Goal: Information Seeking & Learning: Learn about a topic

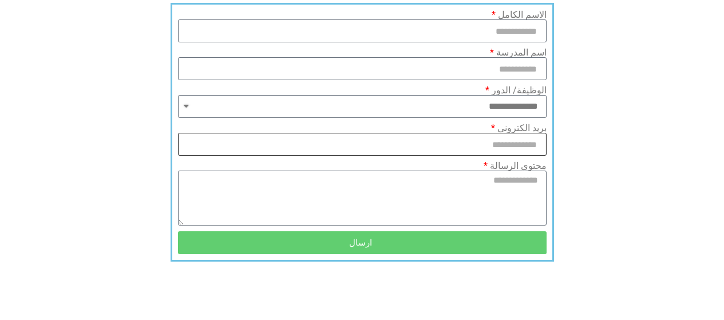
scroll to position [638, 0]
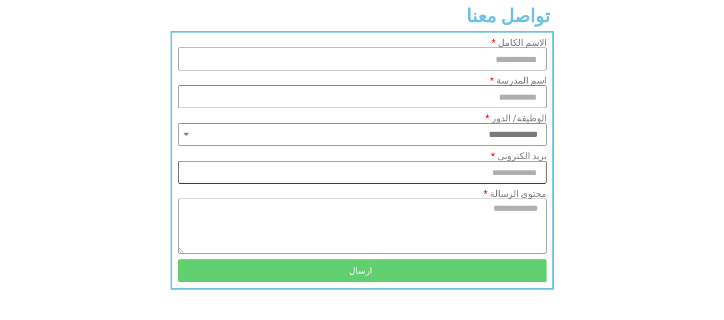
click at [455, 161] on input "بريد الكتروني" at bounding box center [362, 172] width 368 height 23
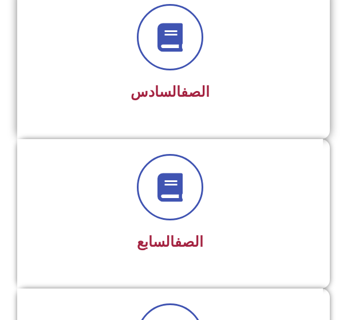
scroll to position [1034, 0]
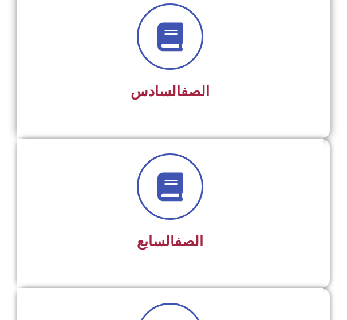
click at [142, 124] on div "الصف السادس" at bounding box center [169, 63] width 305 height 150
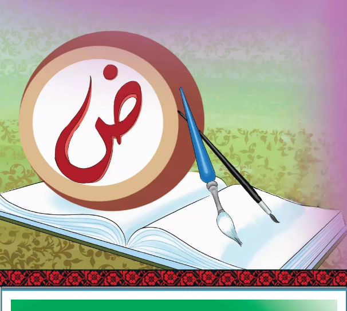
scroll to position [343, 0]
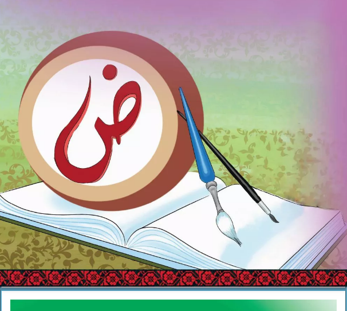
click at [71, 11] on img at bounding box center [173, 62] width 359 height 448
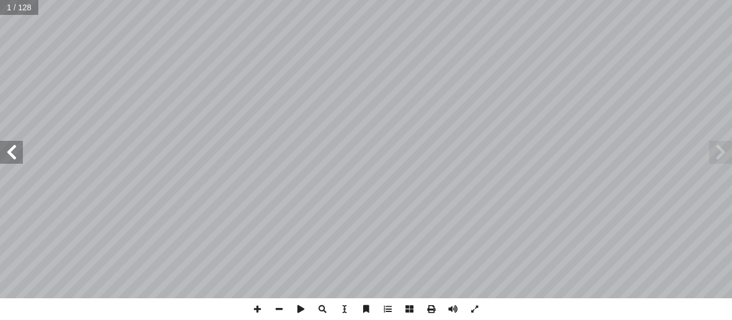
click at [9, 143] on span at bounding box center [11, 152] width 23 height 23
click at [7, 156] on span at bounding box center [11, 152] width 23 height 23
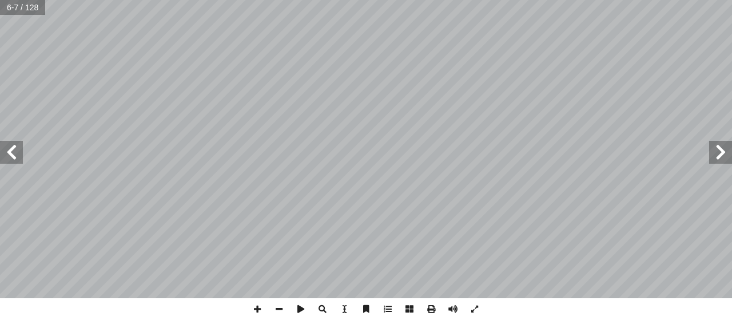
click at [7, 156] on span at bounding box center [11, 152] width 23 height 23
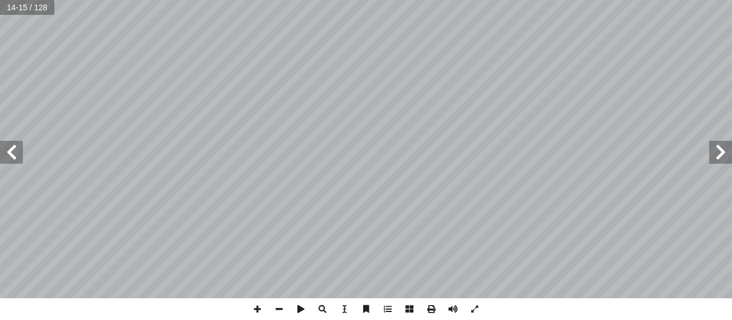
click at [7, 156] on span at bounding box center [11, 152] width 23 height 23
click at [8, 156] on span at bounding box center [11, 152] width 23 height 23
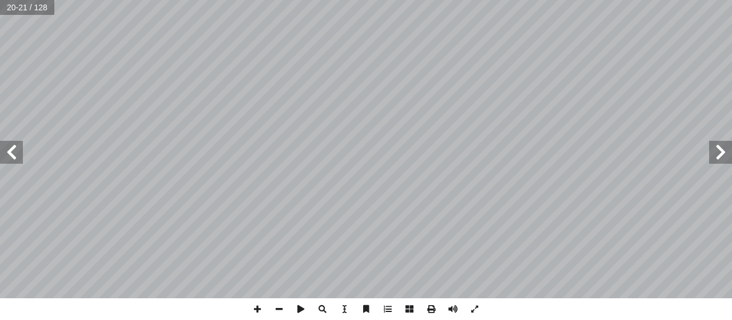
click at [9, 156] on span at bounding box center [11, 152] width 23 height 23
click at [11, 144] on span at bounding box center [11, 152] width 23 height 23
click at [729, 156] on span at bounding box center [720, 152] width 23 height 23
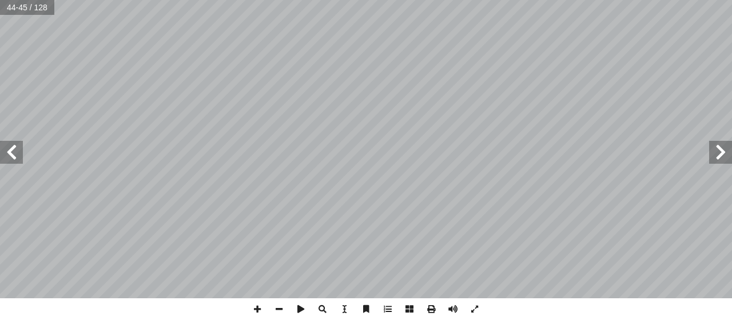
click at [729, 154] on span at bounding box center [720, 152] width 23 height 23
click at [730, 142] on span at bounding box center [720, 152] width 23 height 23
click at [720, 156] on span at bounding box center [720, 152] width 23 height 23
drag, startPoint x: 720, startPoint y: 156, endPoint x: 714, endPoint y: 154, distance: 6.4
click at [720, 156] on span at bounding box center [720, 152] width 23 height 23
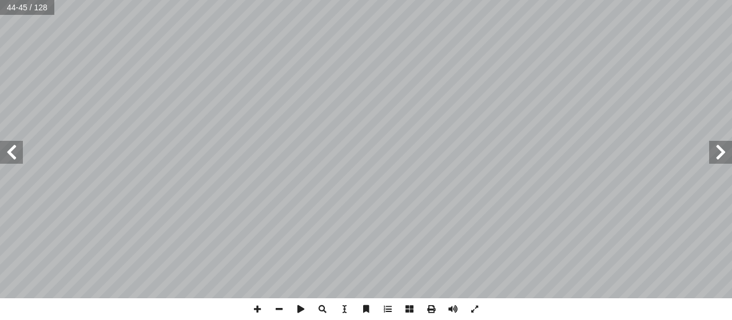
drag, startPoint x: 728, startPoint y: 159, endPoint x: 713, endPoint y: 160, distance: 15.5
click at [723, 159] on span at bounding box center [720, 152] width 23 height 23
click at [15, 145] on span at bounding box center [11, 152] width 23 height 23
click at [15, 144] on span at bounding box center [11, 152] width 23 height 23
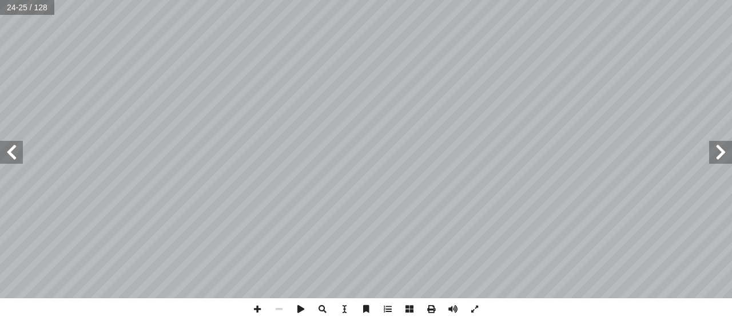
click at [15, 144] on span at bounding box center [11, 152] width 23 height 23
click at [15, 145] on span at bounding box center [11, 152] width 23 height 23
click at [7, 153] on span at bounding box center [11, 152] width 23 height 23
click at [5, 153] on span at bounding box center [11, 152] width 23 height 23
click at [5, 152] on span at bounding box center [11, 152] width 23 height 23
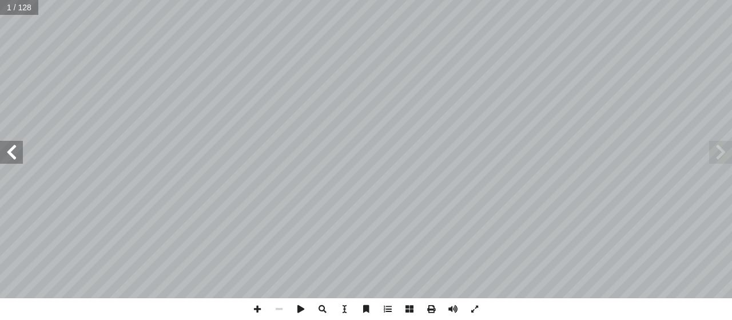
click at [5, 151] on span at bounding box center [11, 152] width 23 height 23
drag, startPoint x: 21, startPoint y: 153, endPoint x: 718, endPoint y: 157, distance: 696.7
drag, startPoint x: 718, startPoint y: 157, endPoint x: 724, endPoint y: 148, distance: 10.6
drag, startPoint x: 711, startPoint y: 155, endPoint x: 713, endPoint y: 148, distance: 7.2
drag, startPoint x: 713, startPoint y: 148, endPoint x: 727, endPoint y: 144, distance: 14.5
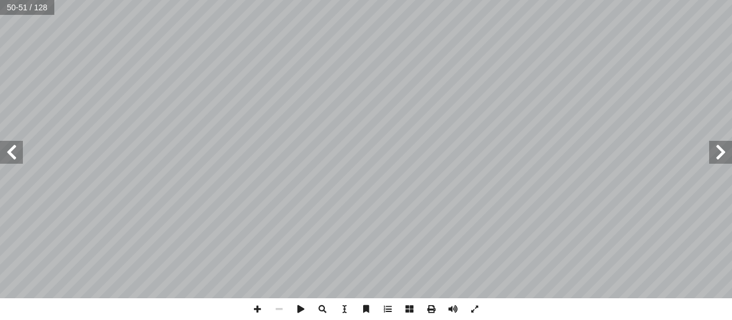
drag, startPoint x: 728, startPoint y: 149, endPoint x: 729, endPoint y: 157, distance: 8.1
drag, startPoint x: 729, startPoint y: 157, endPoint x: 718, endPoint y: 158, distance: 11.6
drag, startPoint x: 718, startPoint y: 158, endPoint x: 724, endPoint y: 156, distance: 6.2
drag, startPoint x: 724, startPoint y: 156, endPoint x: 725, endPoint y: 148, distance: 8.7
drag, startPoint x: 726, startPoint y: 150, endPoint x: 732, endPoint y: 157, distance: 8.1
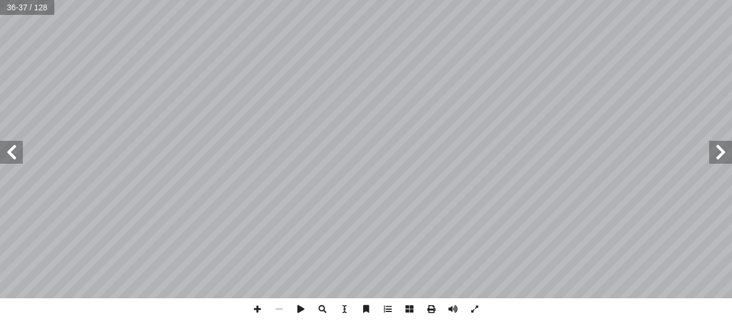
drag, startPoint x: 732, startPoint y: 157, endPoint x: 724, endPoint y: 157, distance: 7.4
drag, startPoint x: 724, startPoint y: 148, endPoint x: 714, endPoint y: 156, distance: 11.8
drag, startPoint x: 714, startPoint y: 156, endPoint x: 34, endPoint y: 6, distance: 696.8
click at [34, 6] on input "text" at bounding box center [27, 7] width 54 height 15
type input "**"
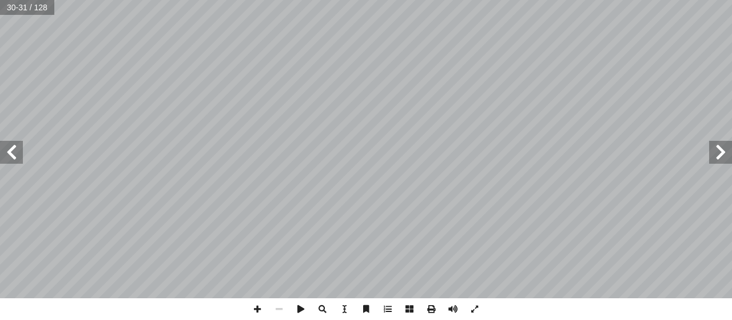
click at [10, 153] on span at bounding box center [11, 152] width 23 height 23
click at [273, 307] on span at bounding box center [279, 309] width 22 height 22
click at [14, 158] on span at bounding box center [11, 152] width 23 height 23
click at [281, 313] on span at bounding box center [279, 309] width 22 height 22
click at [714, 144] on span at bounding box center [720, 152] width 23 height 23
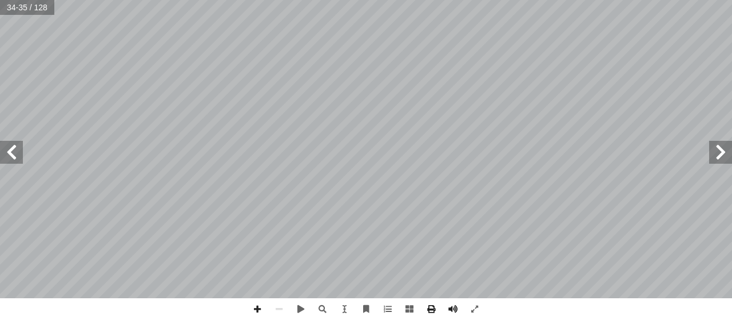
click at [724, 149] on span at bounding box center [720, 152] width 23 height 23
click at [18, 158] on span at bounding box center [11, 152] width 23 height 23
click at [283, 311] on span at bounding box center [279, 309] width 22 height 22
click at [720, 146] on span at bounding box center [720, 152] width 23 height 23
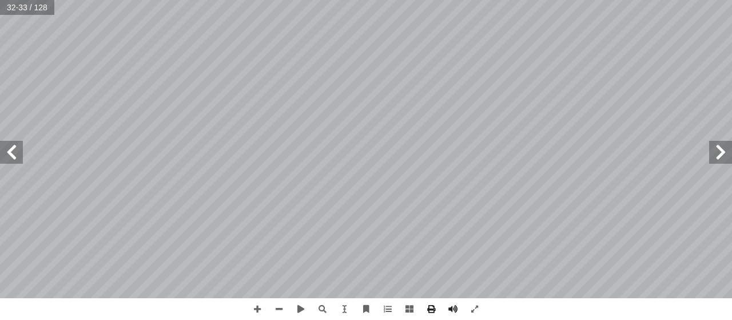
click at [19, 153] on span at bounding box center [11, 152] width 23 height 23
click at [253, 315] on span at bounding box center [258, 309] width 22 height 22
